Goal: Task Accomplishment & Management: Use online tool/utility

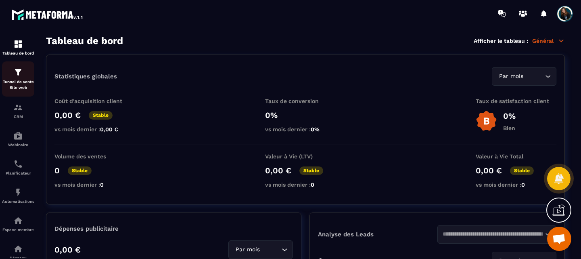
click at [19, 83] on p "Tunnel de vente Site web" at bounding box center [18, 84] width 32 height 11
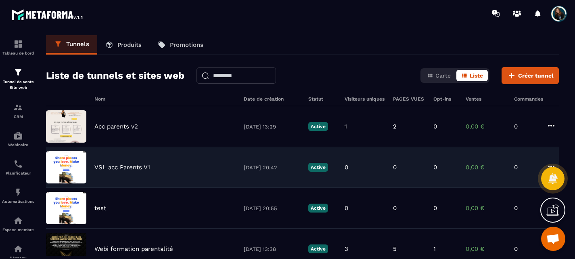
click at [108, 188] on div "VSL acc Parents V1 [DATE] 20:42 Active 0 0 0 0,00 € 0" at bounding box center [302, 208] width 513 height 41
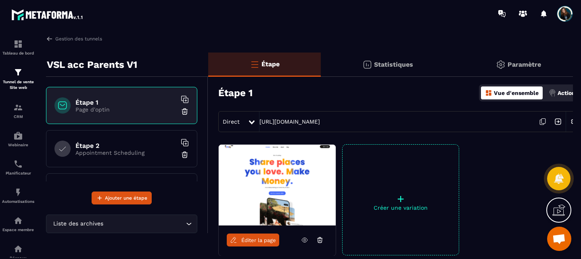
click at [105, 147] on h6 "Étape 2" at bounding box center [125, 146] width 101 height 8
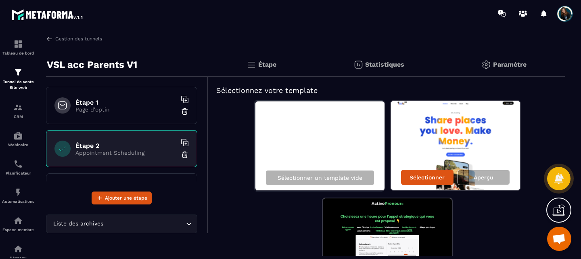
click at [85, 100] on h6 "Étape 1" at bounding box center [125, 102] width 101 height 8
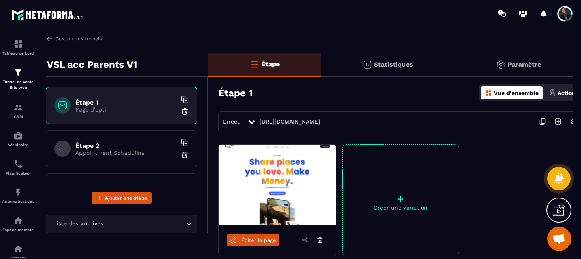
scroll to position [35, 0]
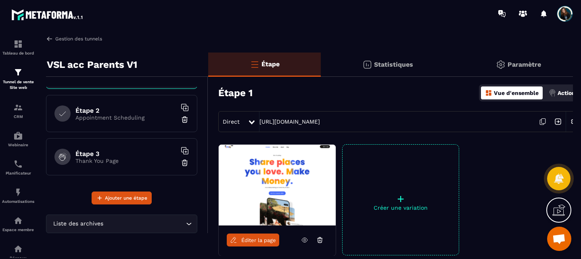
click at [52, 41] on img at bounding box center [49, 38] width 7 height 7
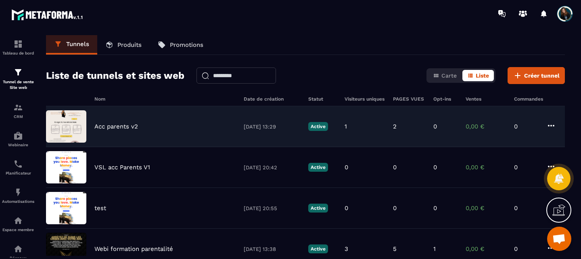
click at [128, 147] on div "Acc parents v2 [DATE] 13:29 Active 1 2 0 0,00 € 0" at bounding box center [305, 167] width 519 height 41
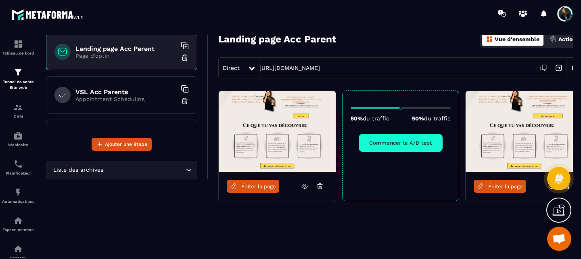
scroll to position [40, 0]
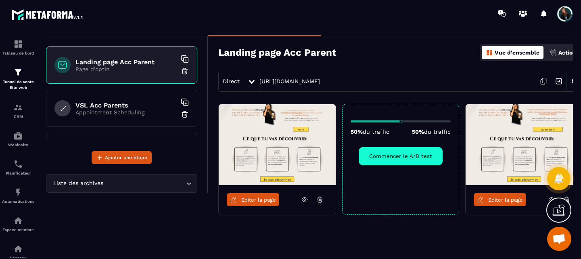
click at [130, 110] on p "Appointment Scheduling" at bounding box center [125, 112] width 101 height 6
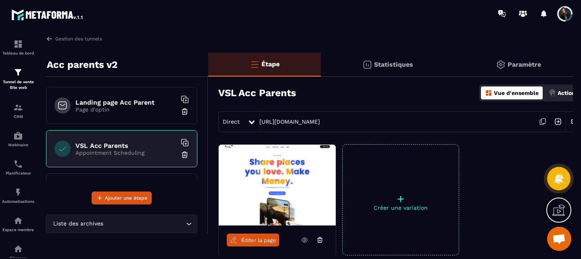
scroll to position [64, 9]
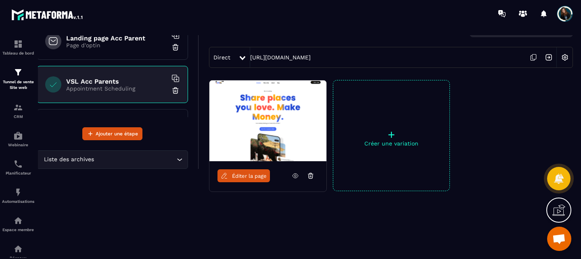
click at [246, 174] on span "Éditer la page" at bounding box center [249, 176] width 35 height 6
